Goal: Find specific page/section: Find specific page/section

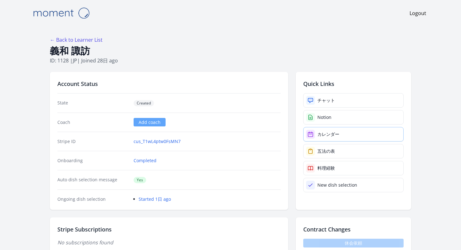
click at [317, 131] on div "カレンダー" at bounding box center [328, 134] width 22 height 6
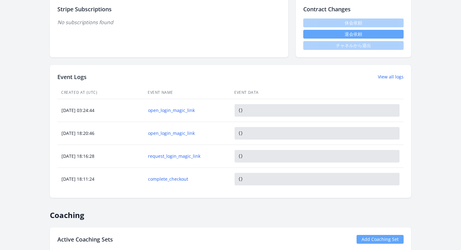
scroll to position [222, 0]
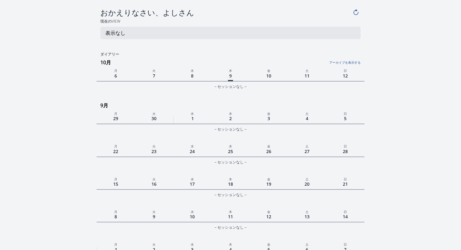
click at [357, 9] on icon at bounding box center [356, 10] width 2 height 2
click at [379, 16] on div "おかえりなさい、よしさん 現在のView 表示なし ダイアリー アーカイブを表示する October 10月 月 火 水 木 金 土 日 12 11 10" at bounding box center [230, 202] width 401 height 389
